Goal: Check status: Check status

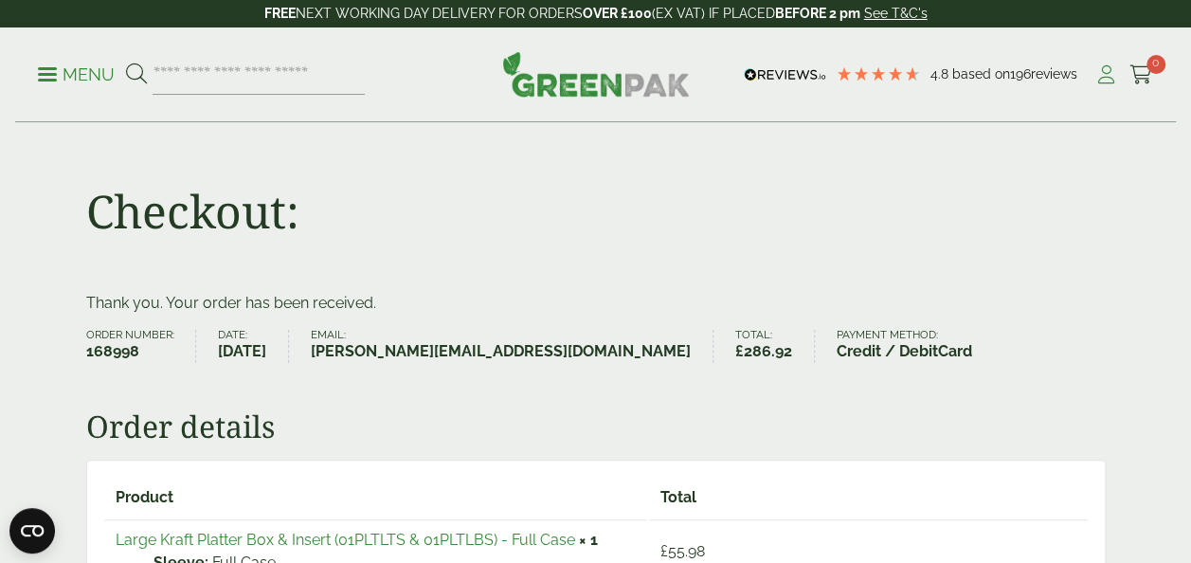
click at [1108, 75] on icon at bounding box center [1106, 74] width 24 height 19
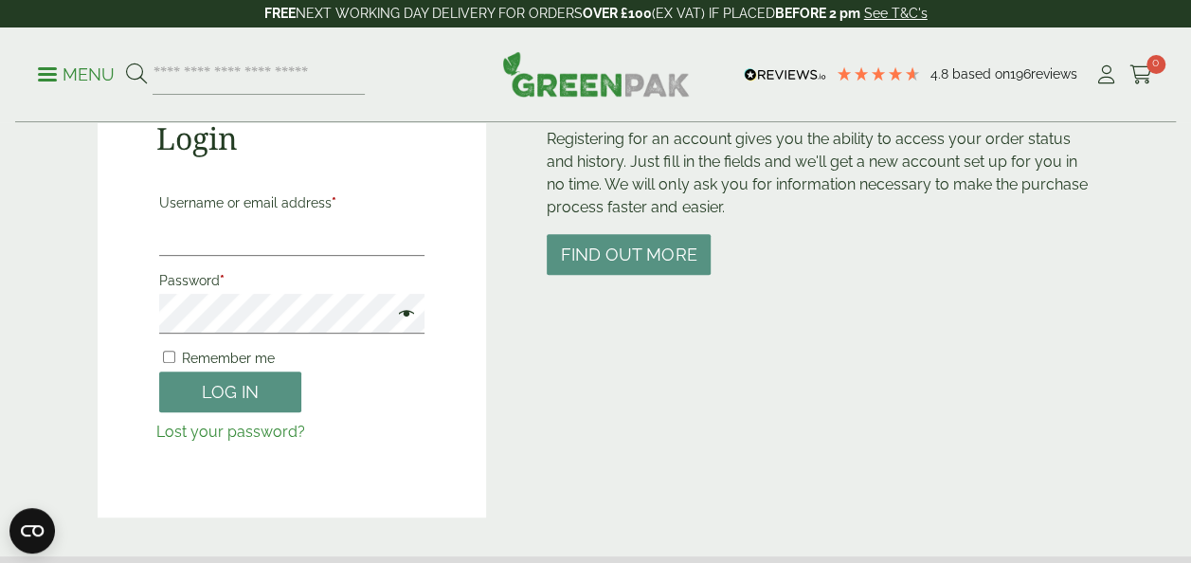
scroll to position [379, 0]
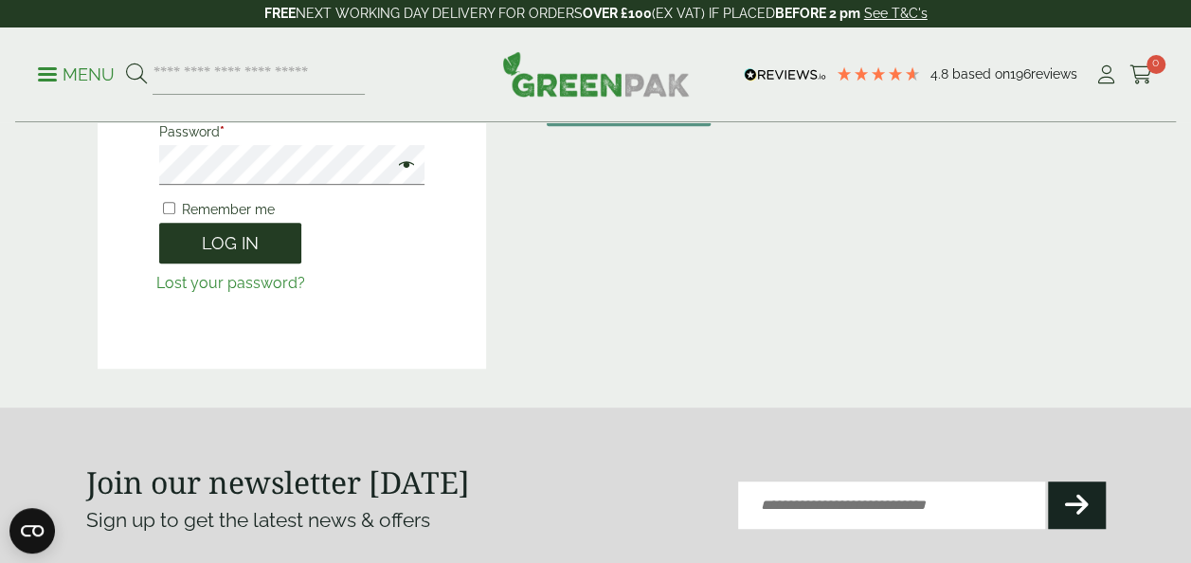
type input "**********"
click at [206, 245] on button "Log in" at bounding box center [230, 243] width 142 height 41
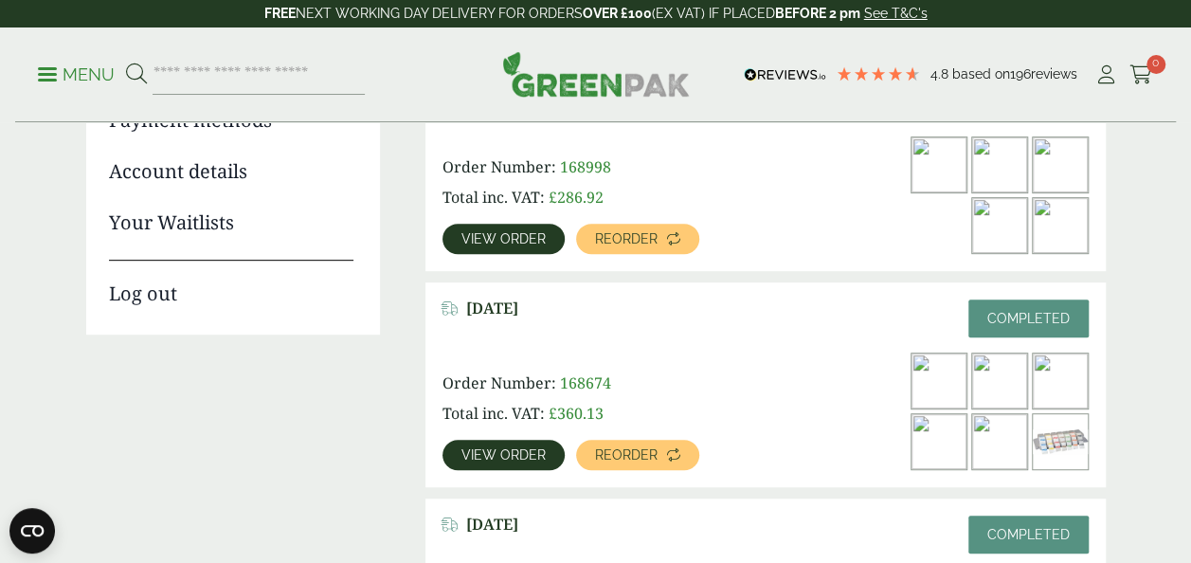
scroll to position [379, 0]
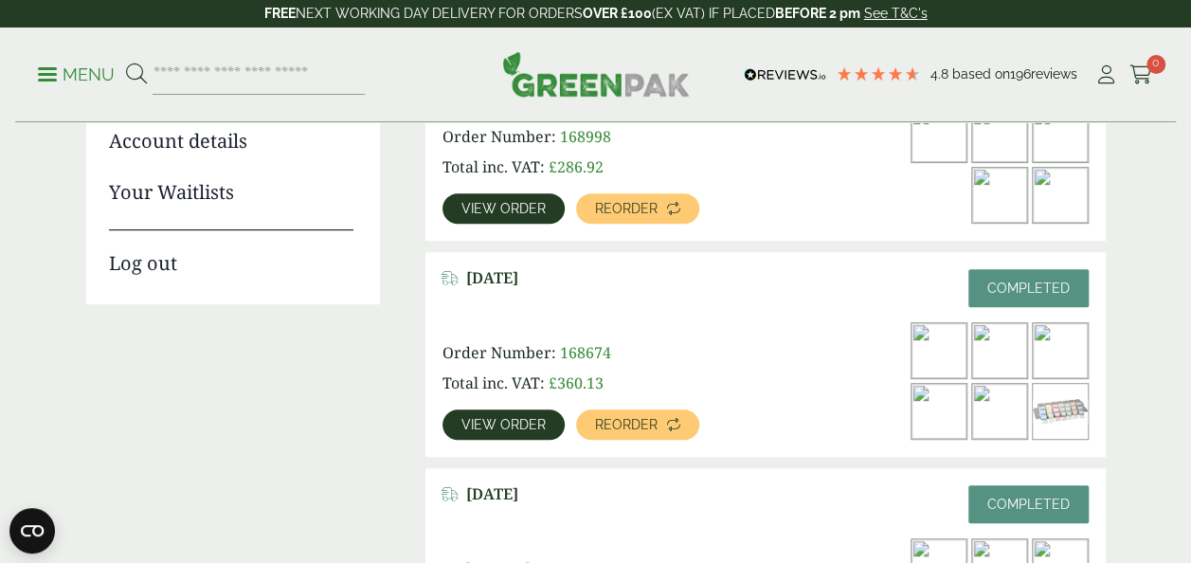
click at [524, 423] on span "View order" at bounding box center [503, 424] width 84 height 13
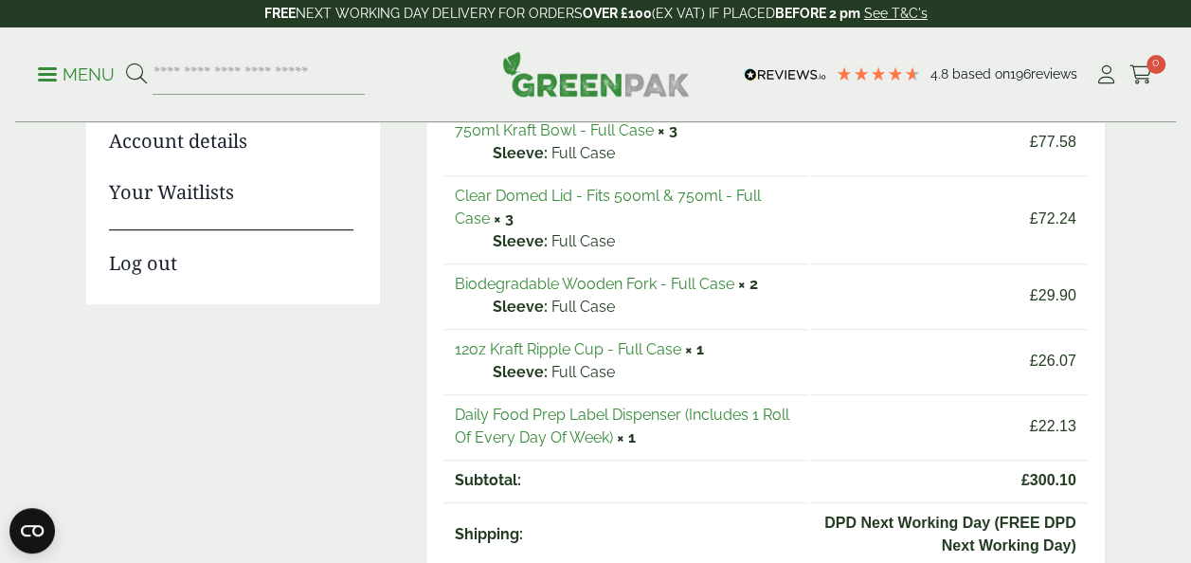
scroll to position [474, 0]
